Goal: Task Accomplishment & Management: Manage account settings

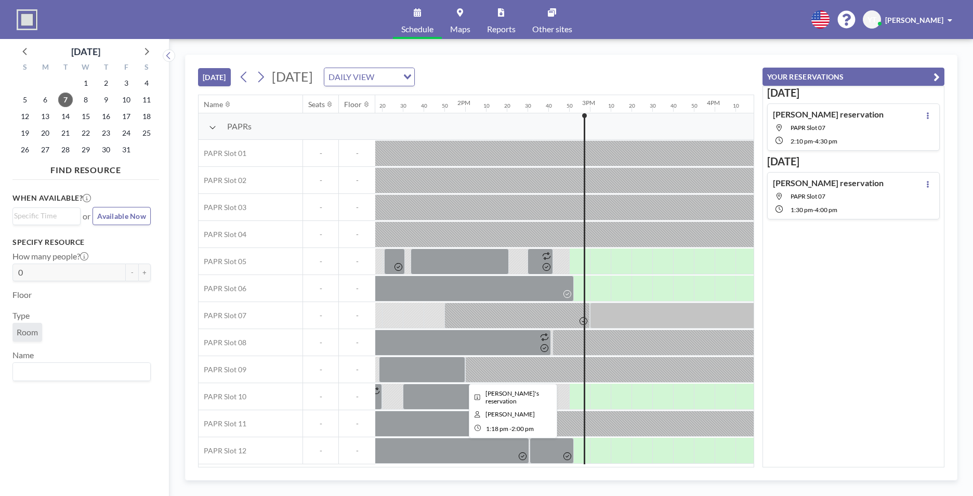
scroll to position [0, 1829]
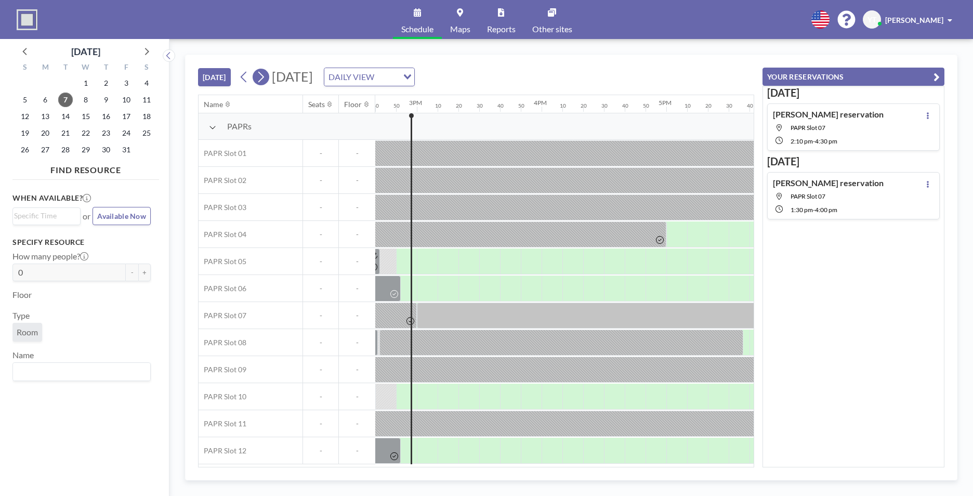
click at [257, 73] on button at bounding box center [261, 77] width 17 height 17
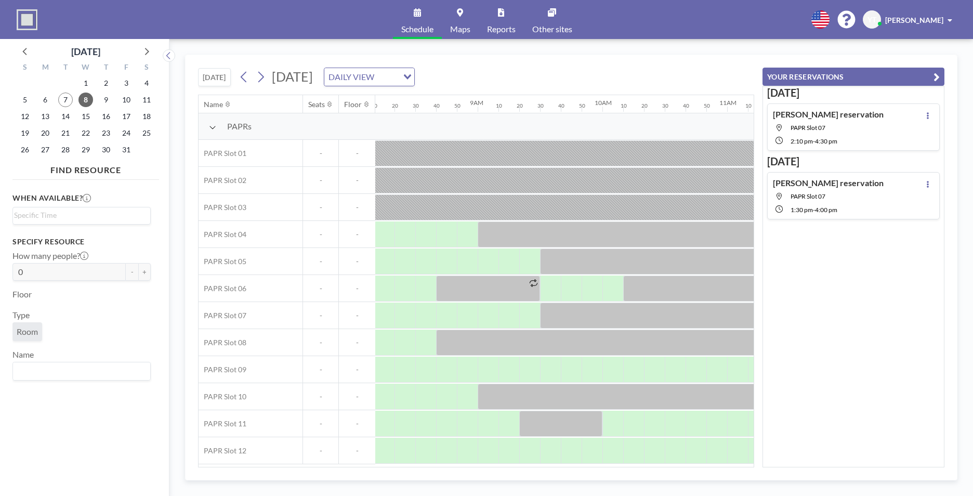
scroll to position [0, 1081]
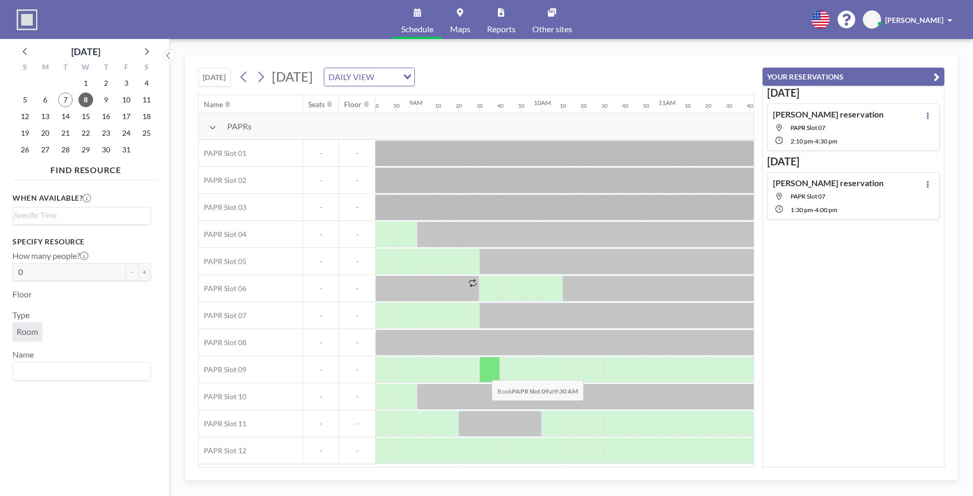
click at [483, 372] on div at bounding box center [489, 370] width 21 height 26
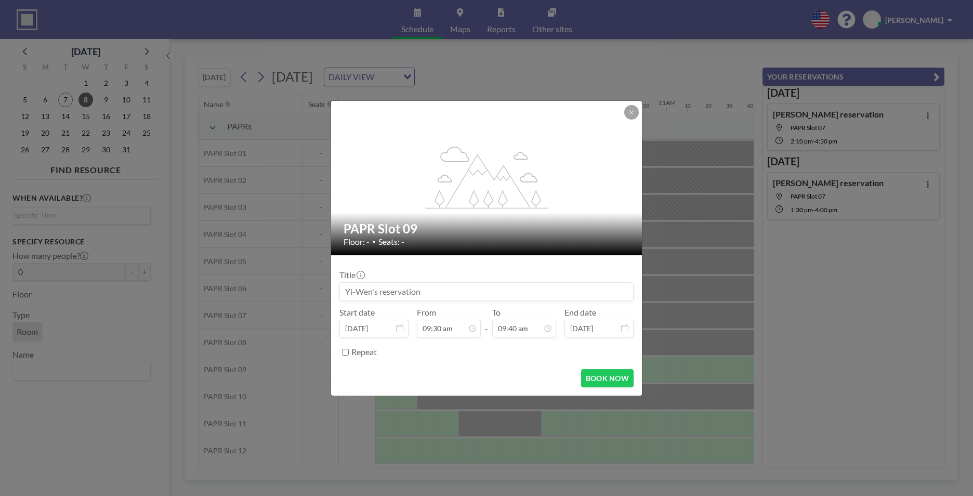
click at [483, 372] on div "BOOK NOW" at bounding box center [486, 378] width 294 height 18
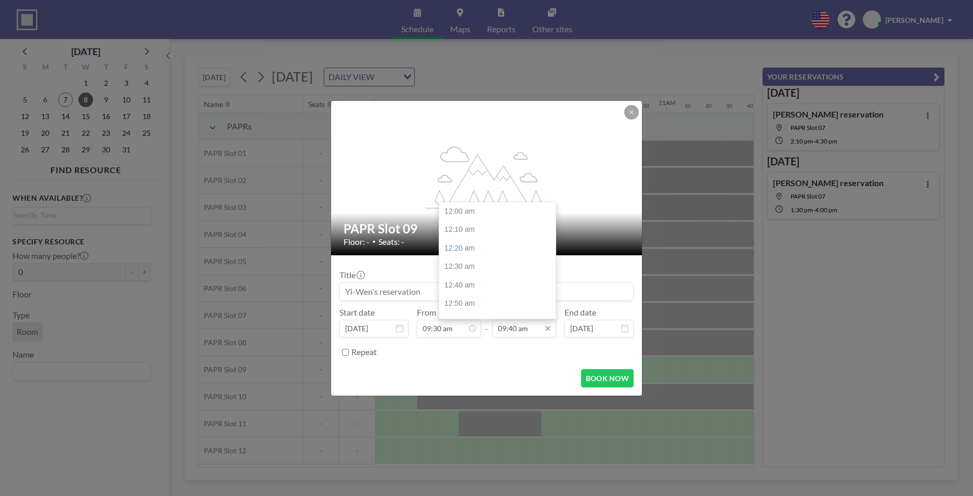
scroll to position [1073, 0]
click at [517, 327] on input "09:40 am" at bounding box center [524, 329] width 64 height 18
click at [491, 308] on div "11:30 am" at bounding box center [500, 310] width 122 height 19
type input "11:30 am"
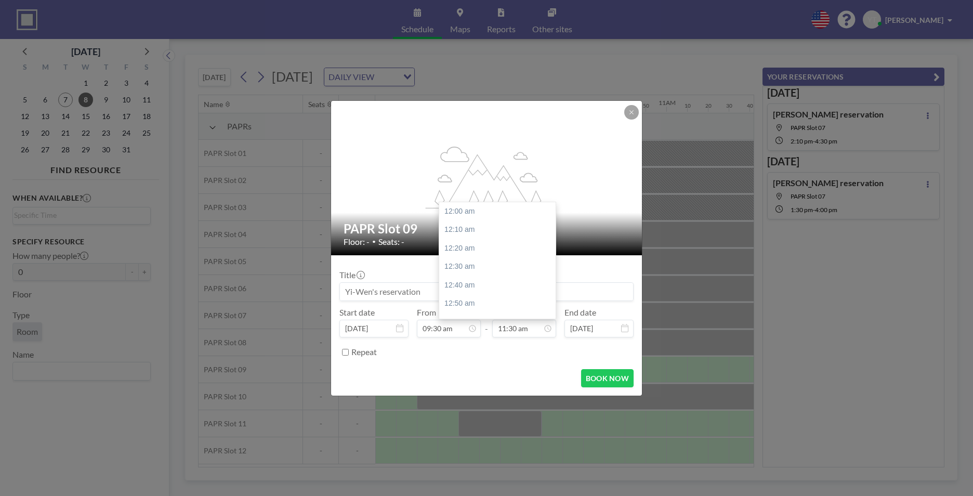
scroll to position [1276, 0]
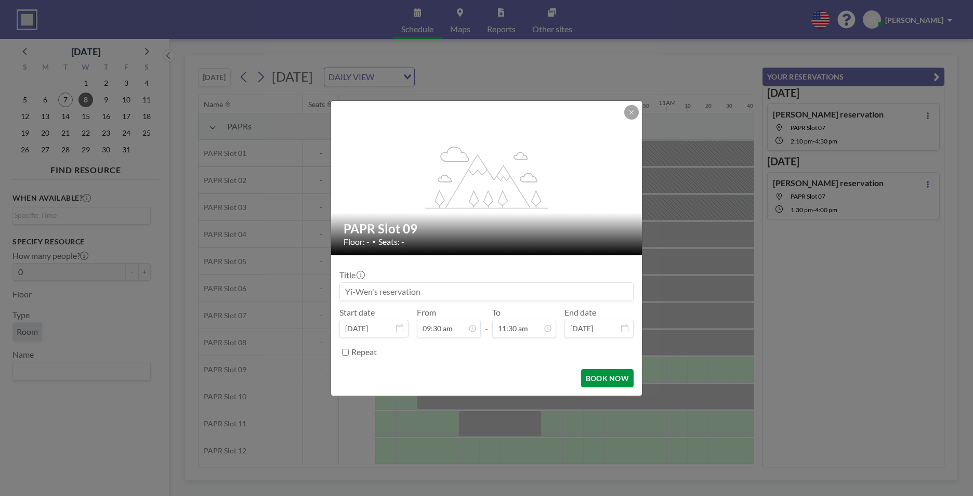
click at [584, 372] on button "BOOK NOW" at bounding box center [607, 378] width 52 height 18
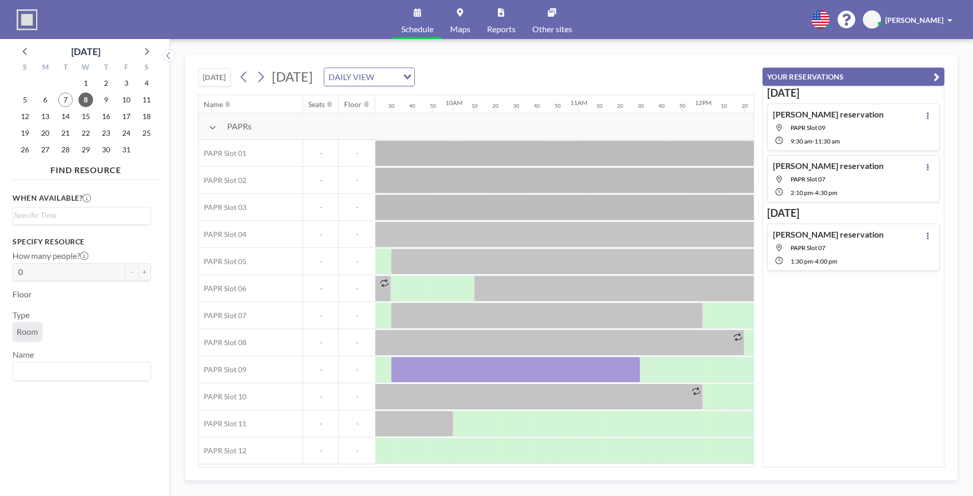
scroll to position [0, 1185]
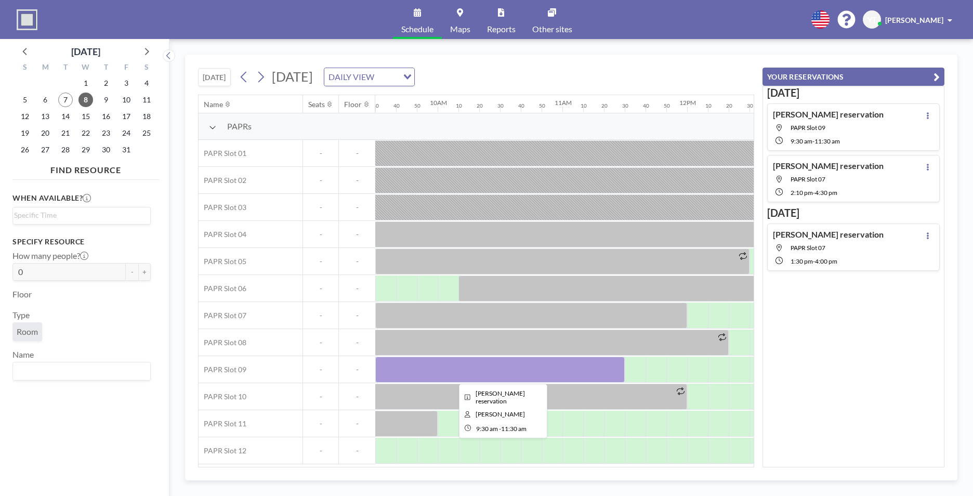
click at [594, 360] on div at bounding box center [499, 370] width 249 height 26
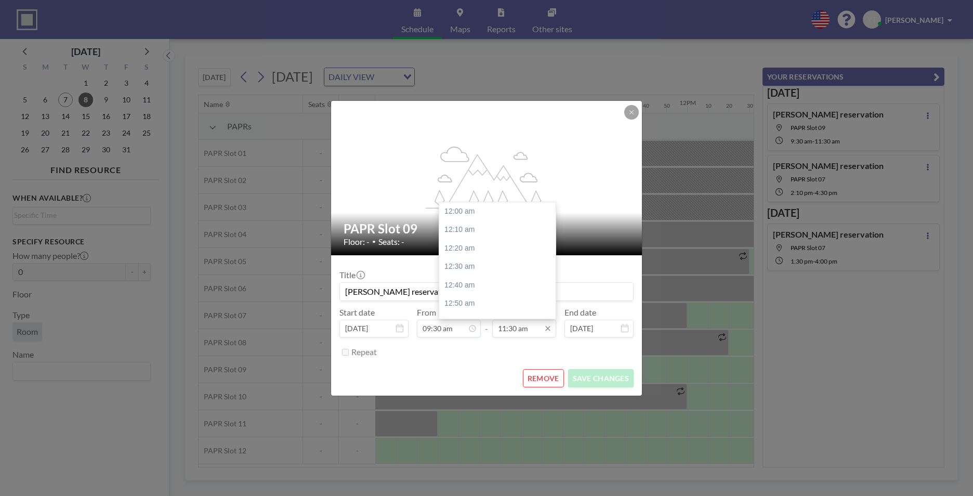
scroll to position [1276, 0]
click at [479, 272] on div "12:00 pm" at bounding box center [500, 266] width 122 height 19
type input "12:00 pm"
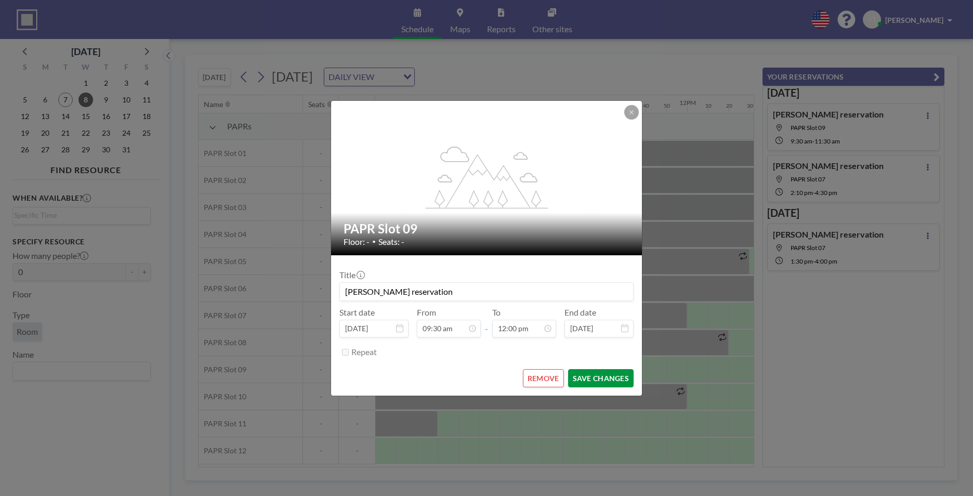
scroll to position [1332, 0]
click at [581, 378] on button "SAVE CHANGES" at bounding box center [600, 378] width 65 height 18
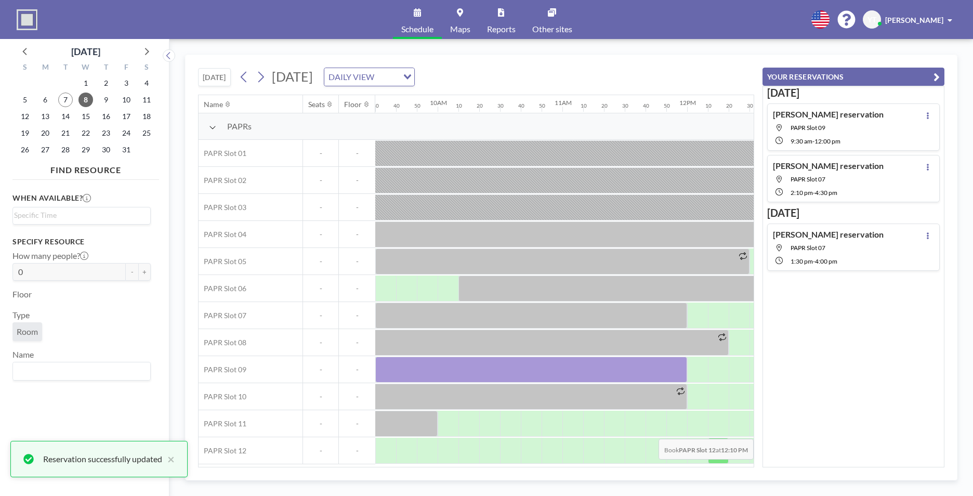
click at [743, 467] on div "Name Seats Floor 12AM 10 20 30 40 50 1AM 10 20 30 40 50 2AM 10 20 30 40 50 3AM …" at bounding box center [476, 281] width 556 height 373
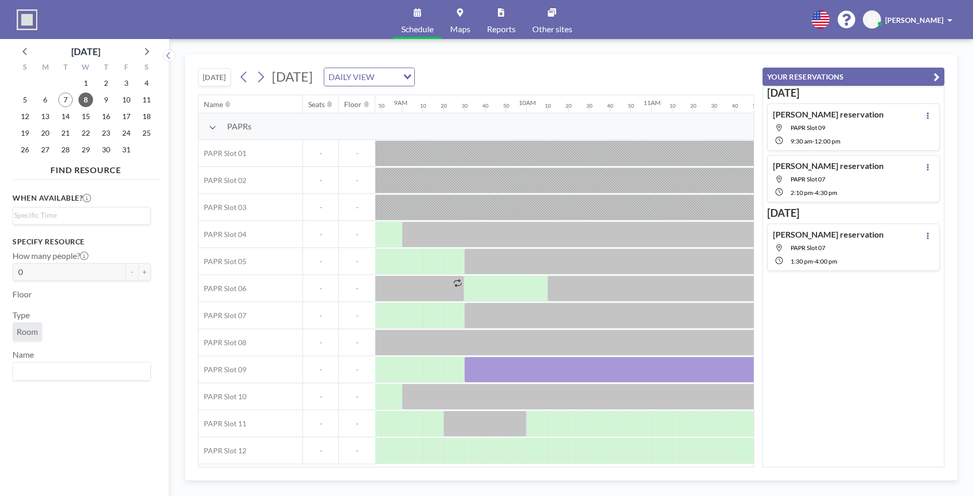
scroll to position [0, 1078]
